Goal: Task Accomplishment & Management: Use online tool/utility

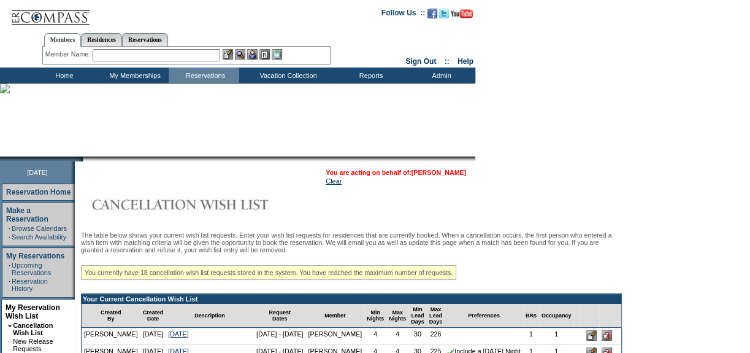
click at [436, 169] on link "[PERSON_NAME]" at bounding box center [439, 172] width 55 height 7
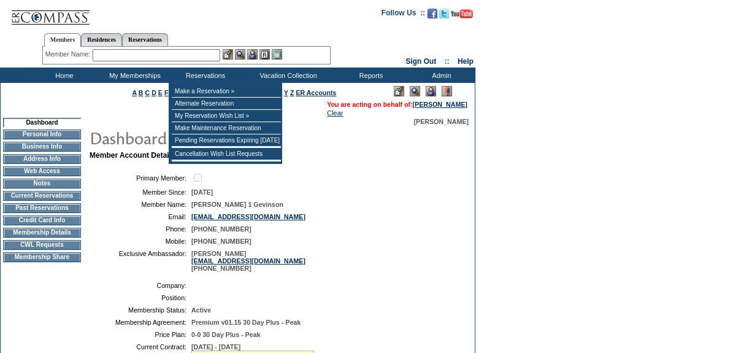
click at [188, 57] on input "text" at bounding box center [157, 55] width 128 height 12
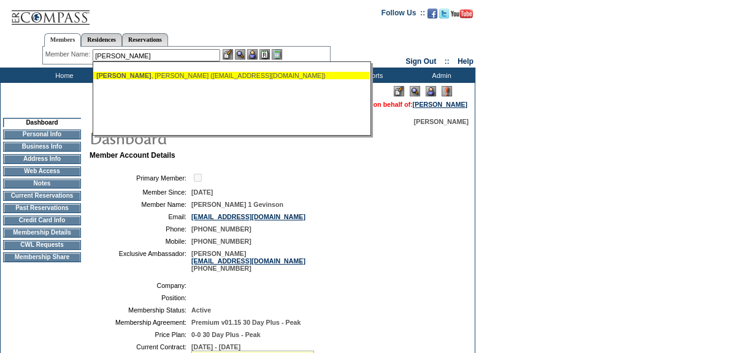
click at [188, 72] on div "Sommers , Michael (frolicsfamily@gmail.com)" at bounding box center [231, 75] width 270 height 7
type input "Sommers, Michael (frolicsfamily@gmail.com)"
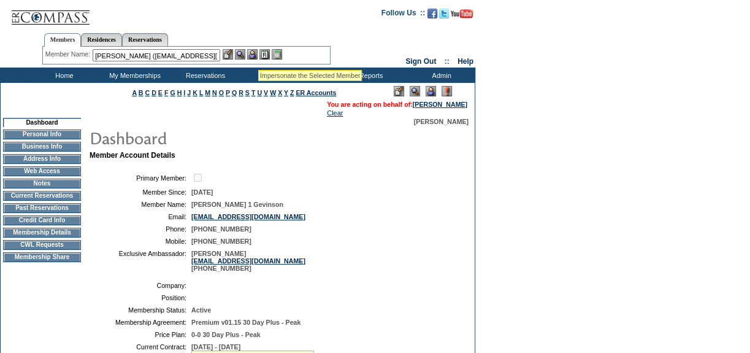
click at [256, 54] on img at bounding box center [252, 54] width 10 height 10
click at [242, 53] on img at bounding box center [240, 54] width 10 height 10
